Goal: Information Seeking & Learning: Learn about a topic

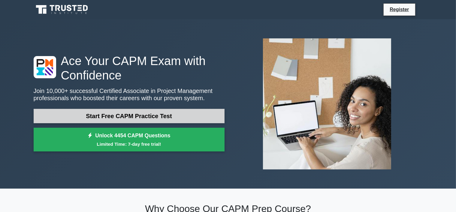
click at [137, 116] on link "Start Free CAPM Practice Test" at bounding box center [129, 116] width 191 height 14
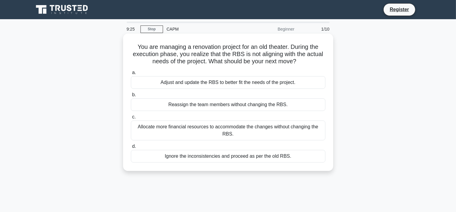
click at [224, 83] on div "Adjust and update the RBS to better fit the needs of the project." at bounding box center [228, 82] width 195 height 13
click at [131, 75] on input "a. Adjust and update the RBS to better fit the needs of the project." at bounding box center [131, 73] width 0 height 4
